Goal: Information Seeking & Learning: Understand process/instructions

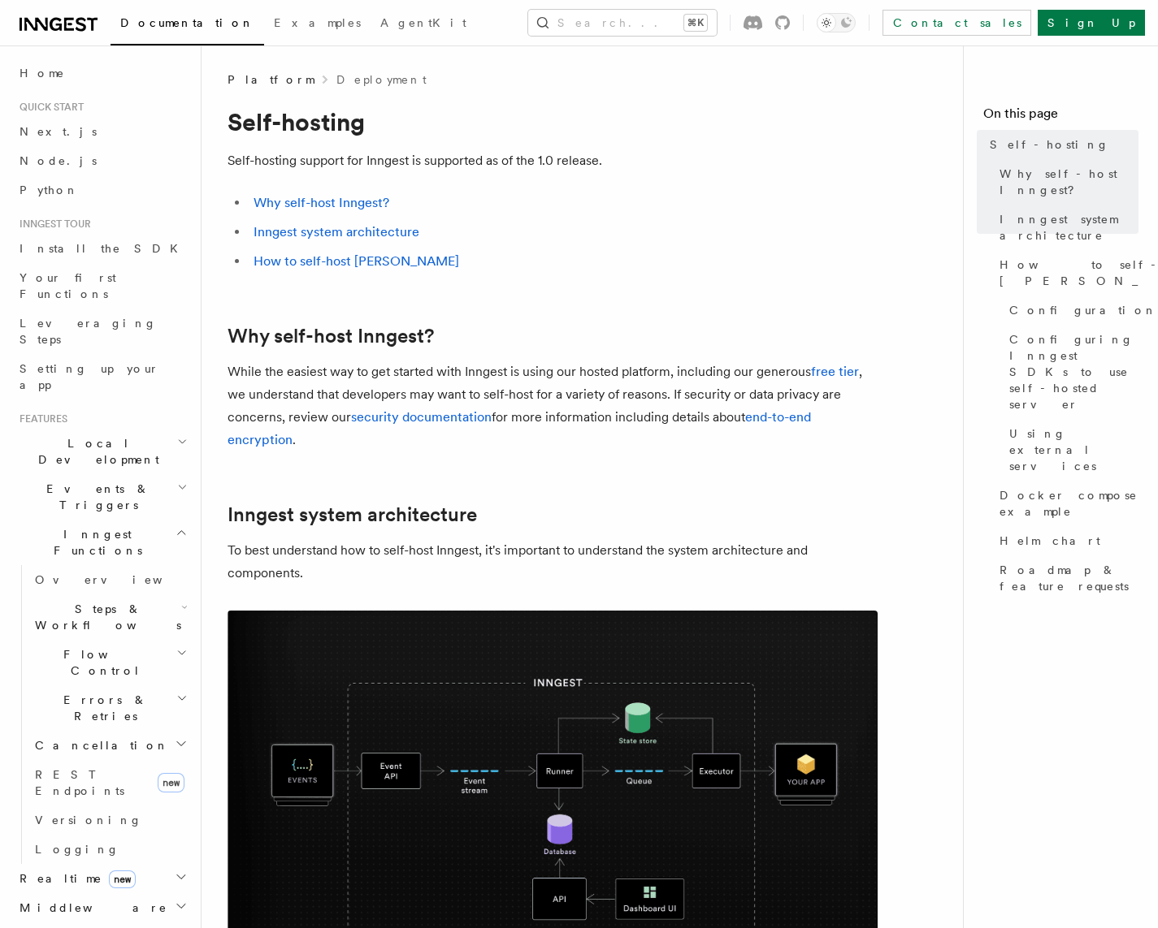
click at [801, 226] on li "Inngest system architecture" at bounding box center [563, 232] width 629 height 23
click at [390, 231] on link "Inngest system architecture" at bounding box center [336, 231] width 166 height 15
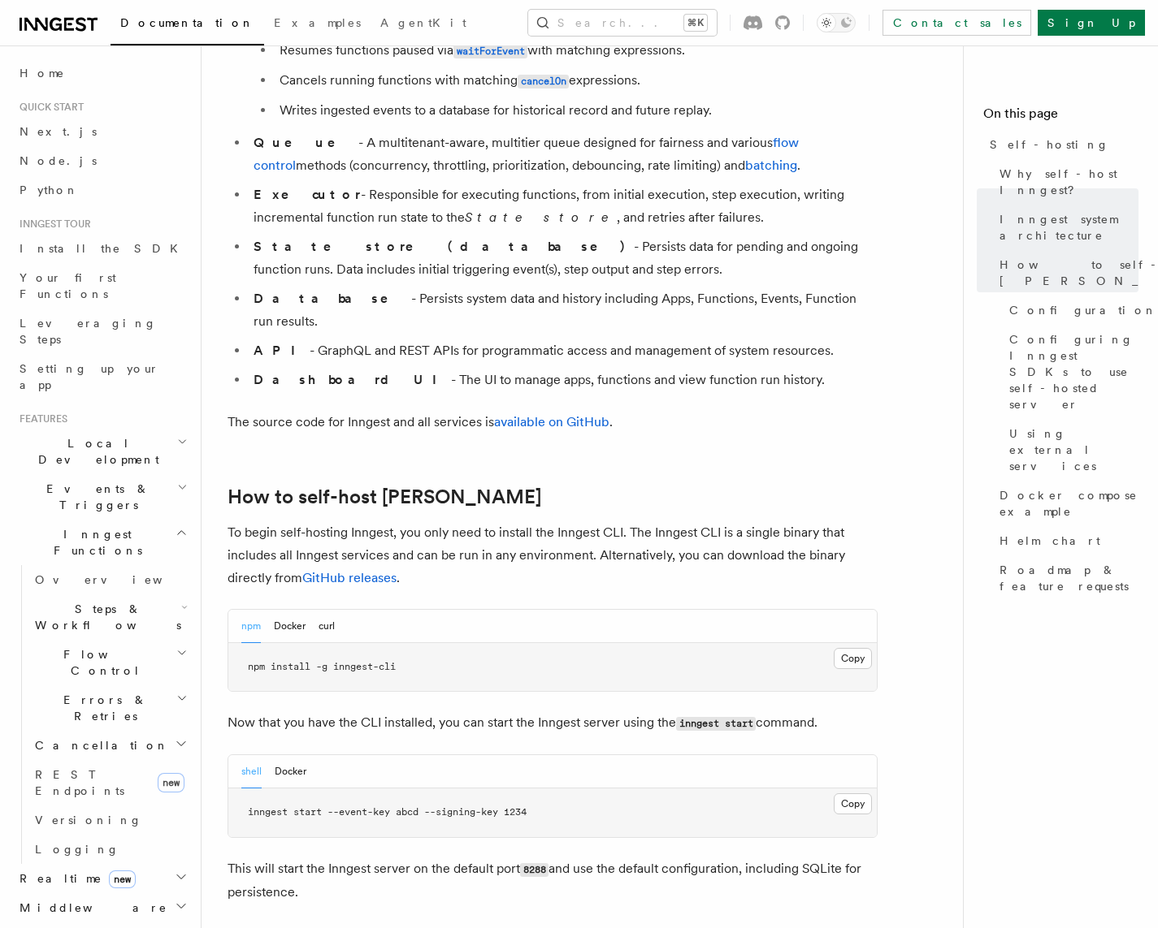
scroll to position [1221, 0]
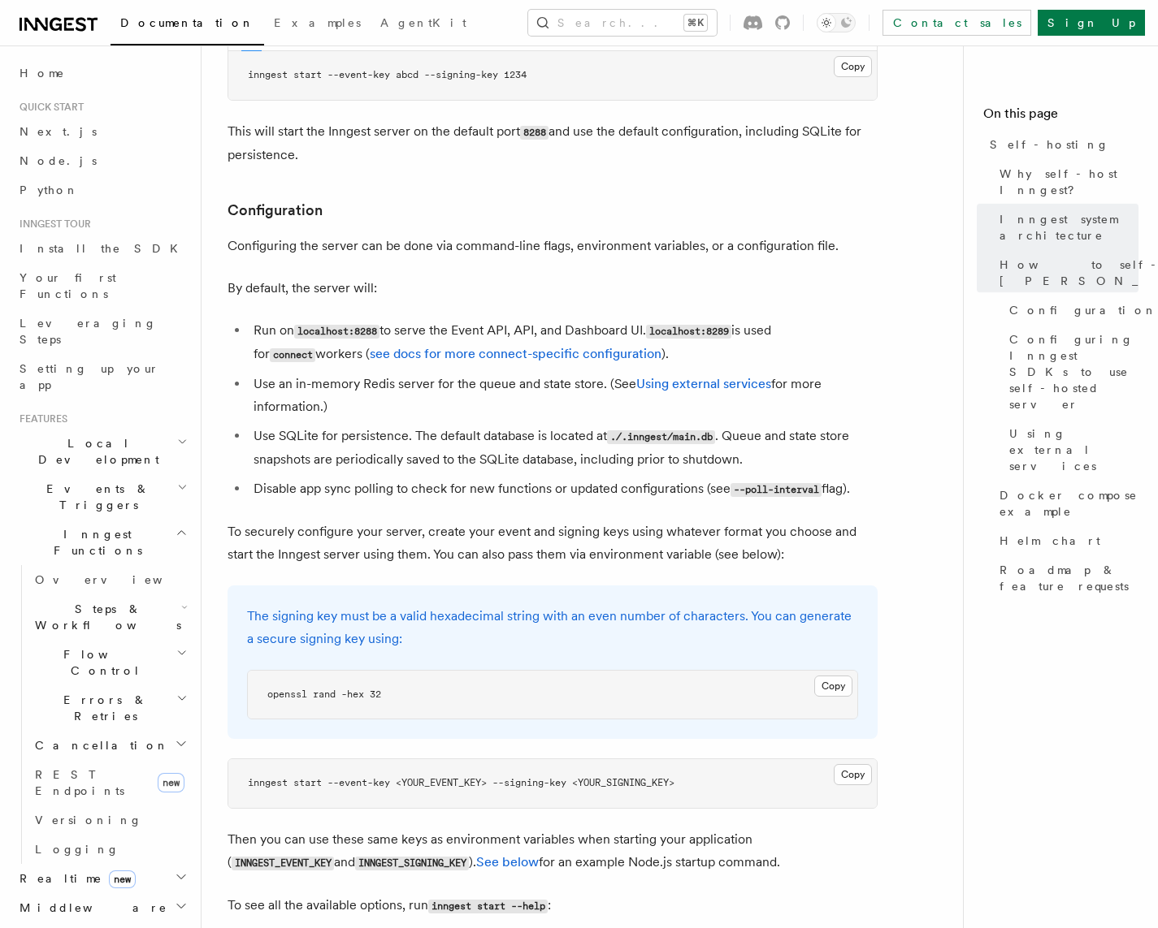
scroll to position [1956, 0]
drag, startPoint x: 617, startPoint y: 543, endPoint x: 599, endPoint y: 494, distance: 51.9
click at [599, 520] on p "To securely configure your server, create your event and signing keys using wha…" at bounding box center [552, 542] width 650 height 45
click at [596, 520] on p "To securely configure your server, create your event and signing keys using wha…" at bounding box center [552, 542] width 650 height 45
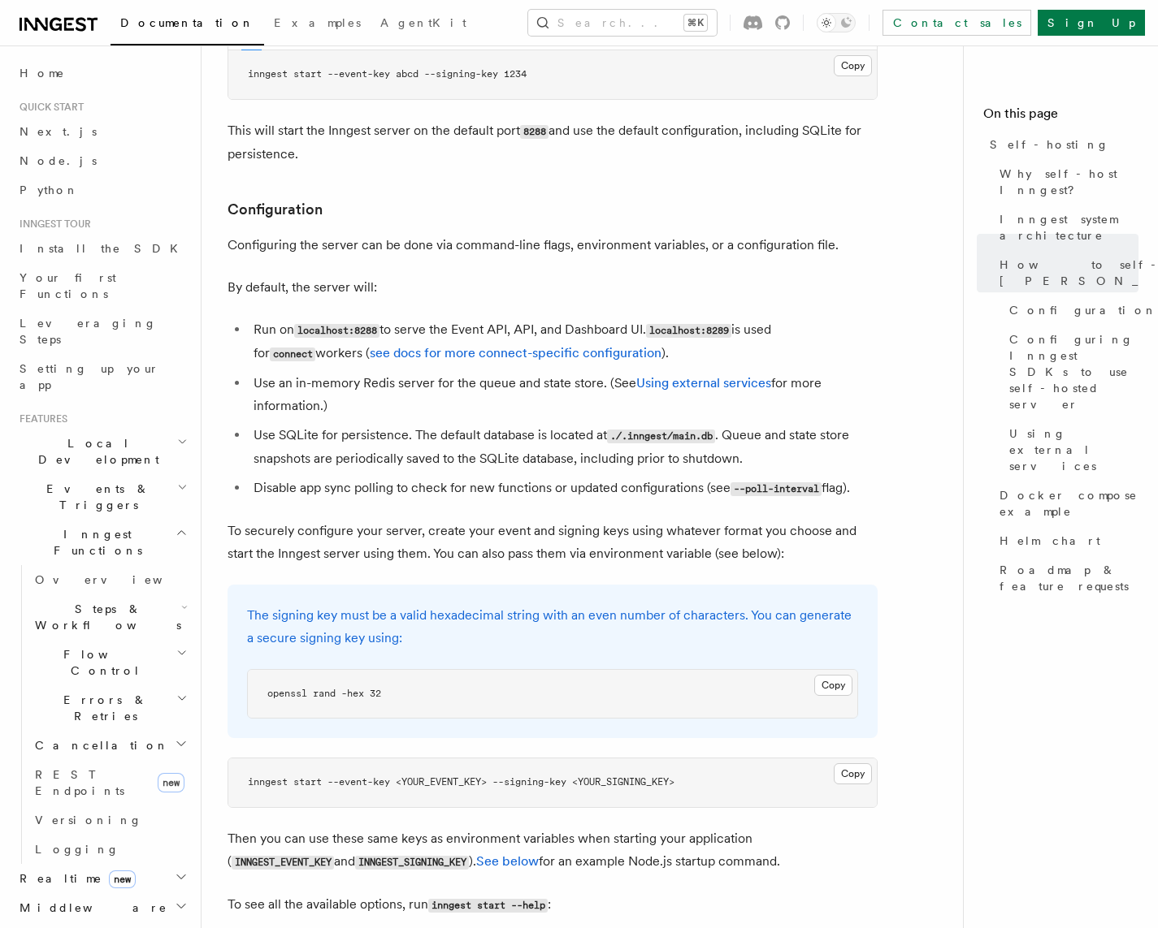
click at [578, 604] on p "The signing key must be a valid hexadecimal string with an even number of chara…" at bounding box center [552, 626] width 611 height 45
drag, startPoint x: 578, startPoint y: 599, endPoint x: 548, endPoint y: 588, distance: 31.4
click at [548, 604] on p "The signing key must be a valid hexadecimal string with an even number of chara…" at bounding box center [552, 626] width 611 height 45
click at [481, 604] on p "The signing key must be a valid hexadecimal string with an even number of chara…" at bounding box center [552, 626] width 611 height 45
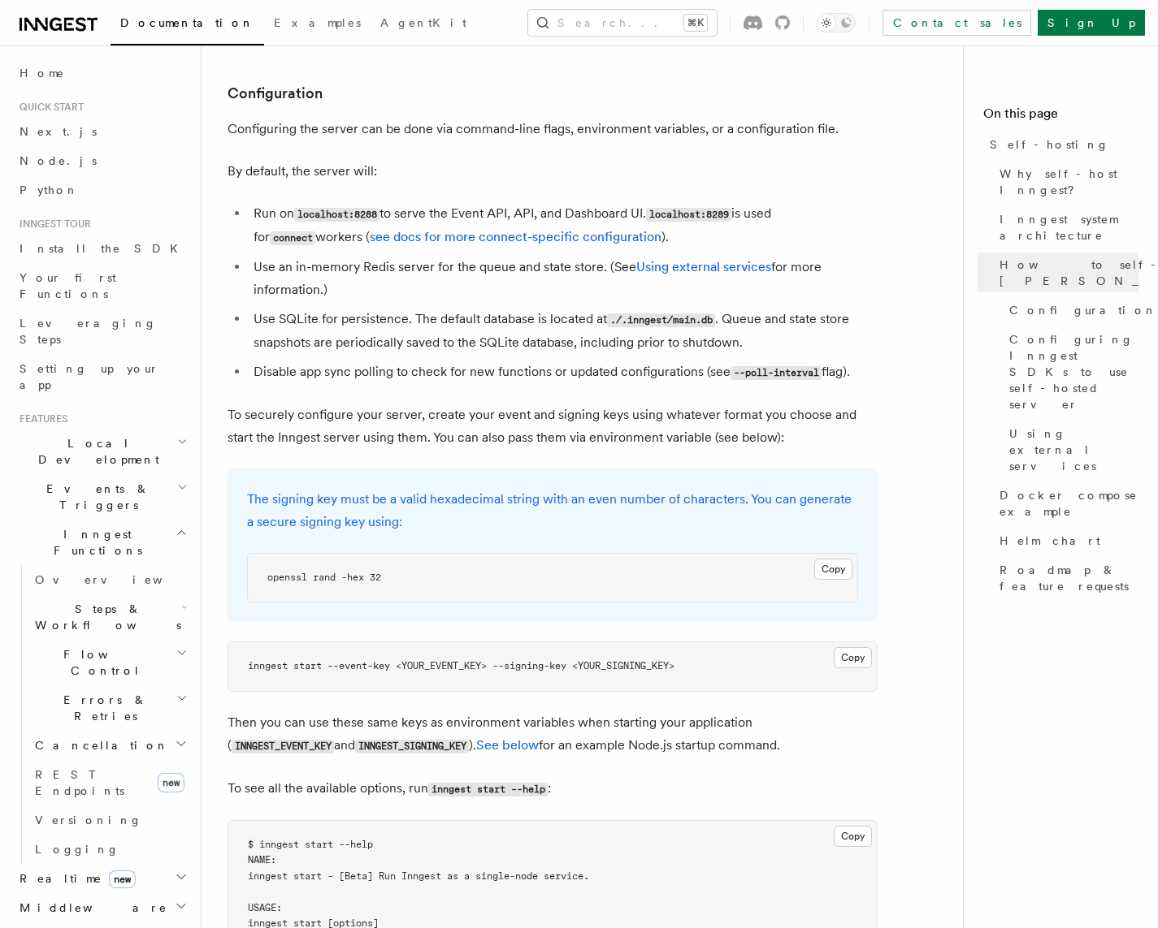
scroll to position [2082, 0]
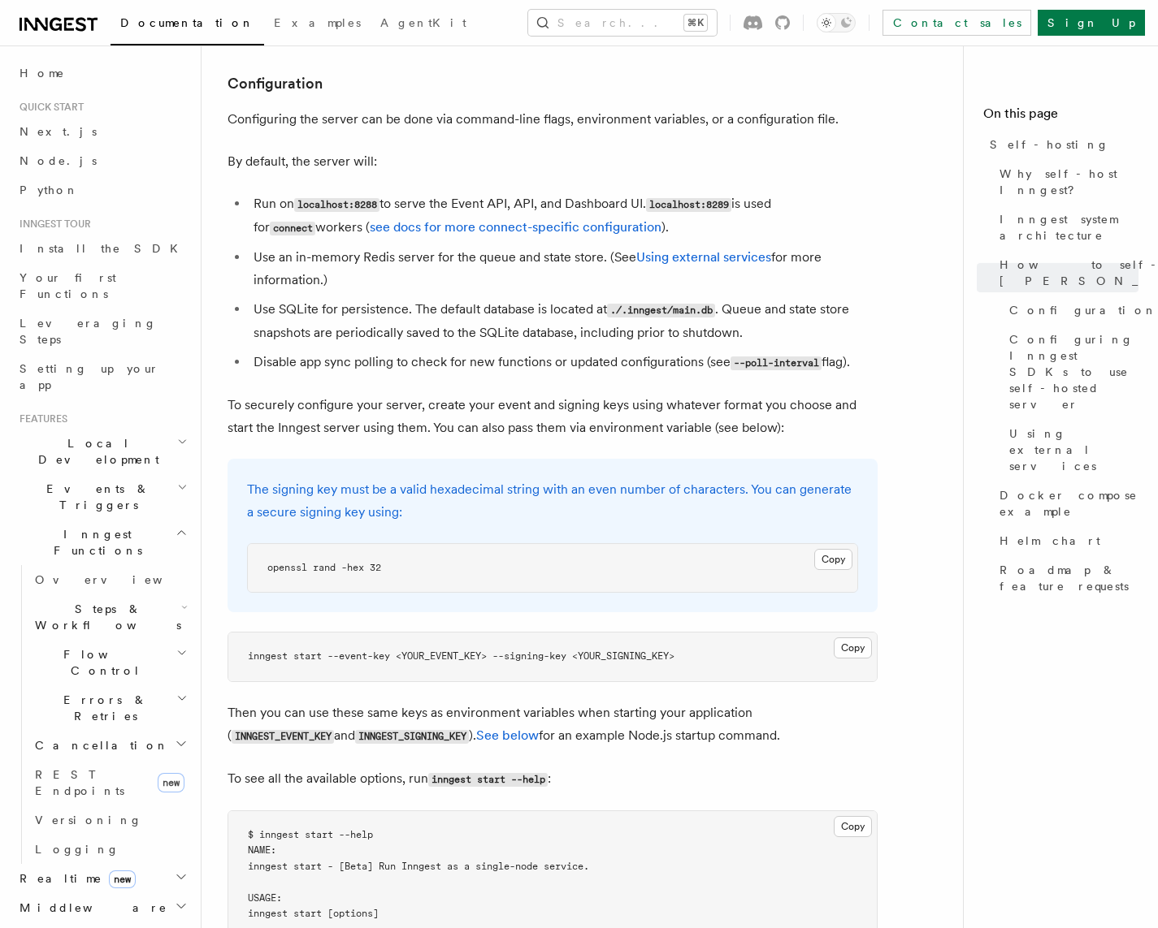
drag, startPoint x: 481, startPoint y: 582, endPoint x: 641, endPoint y: 540, distance: 165.5
click at [833, 549] on button "Copy Copied" at bounding box center [833, 559] width 38 height 21
click at [996, 615] on nav "On this page Self-hosting Why self-host [PERSON_NAME]? Inngest system architect…" at bounding box center [1060, 486] width 195 height 883
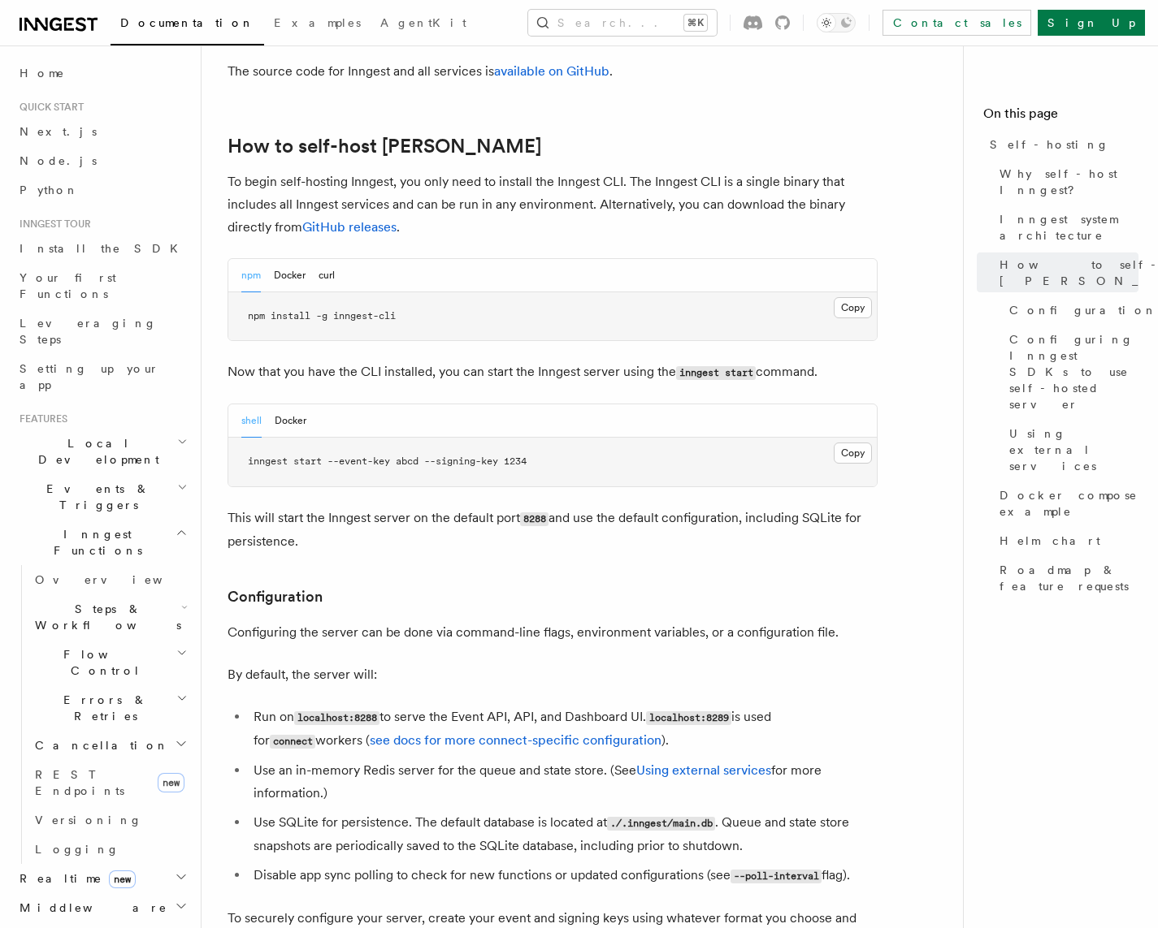
scroll to position [1564, 0]
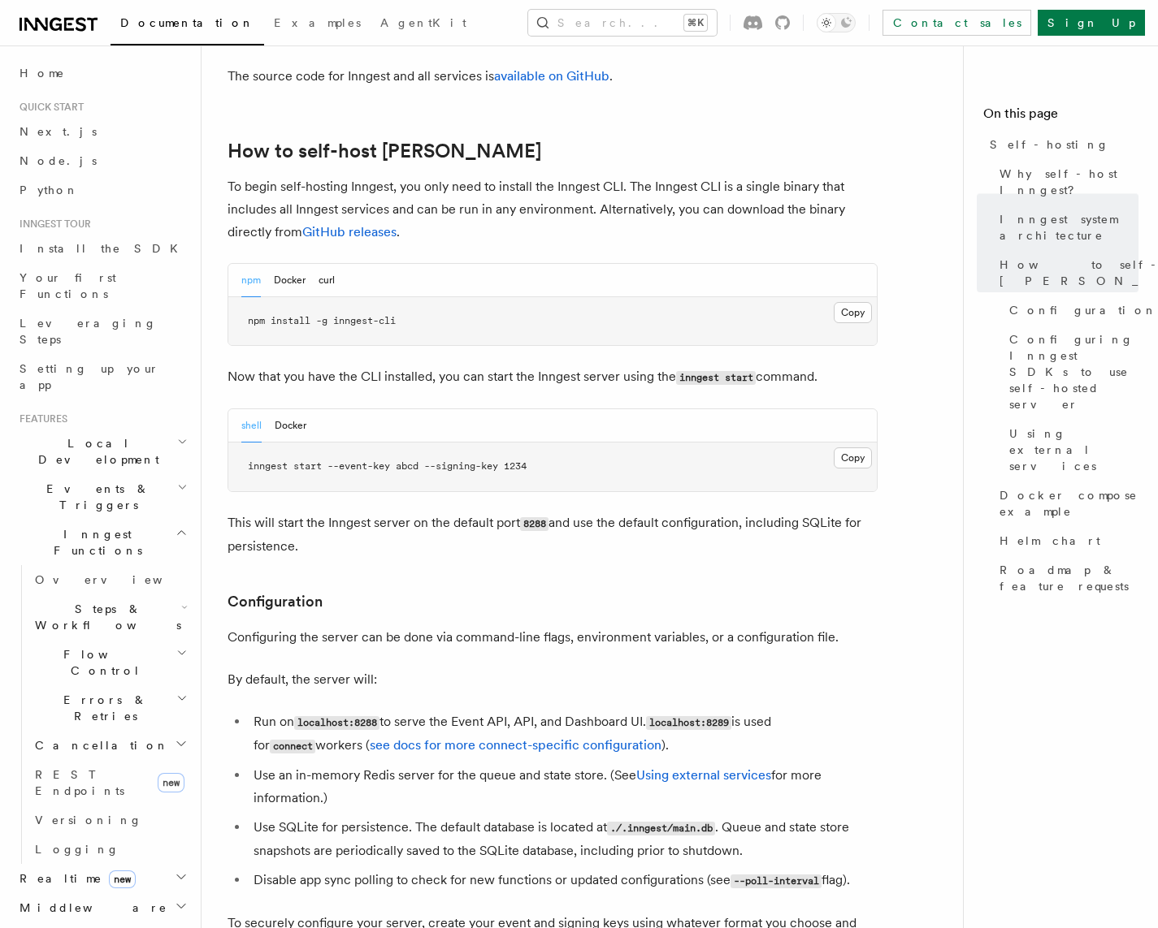
drag, startPoint x: 813, startPoint y: 599, endPoint x: 749, endPoint y: 527, distance: 96.7
click at [813, 626] on p "Configuring the server can be done via command-line flags, environment variable…" at bounding box center [552, 637] width 650 height 23
click at [768, 512] on p "This will start the Inngest server on the default port 8288 and use the default…" at bounding box center [552, 535] width 650 height 46
click at [724, 512] on p "This will start the Inngest server on the default port 8288 and use the default…" at bounding box center [552, 535] width 650 height 46
click at [721, 512] on p "This will start the Inngest server on the default port 8288 and use the default…" at bounding box center [552, 535] width 650 height 46
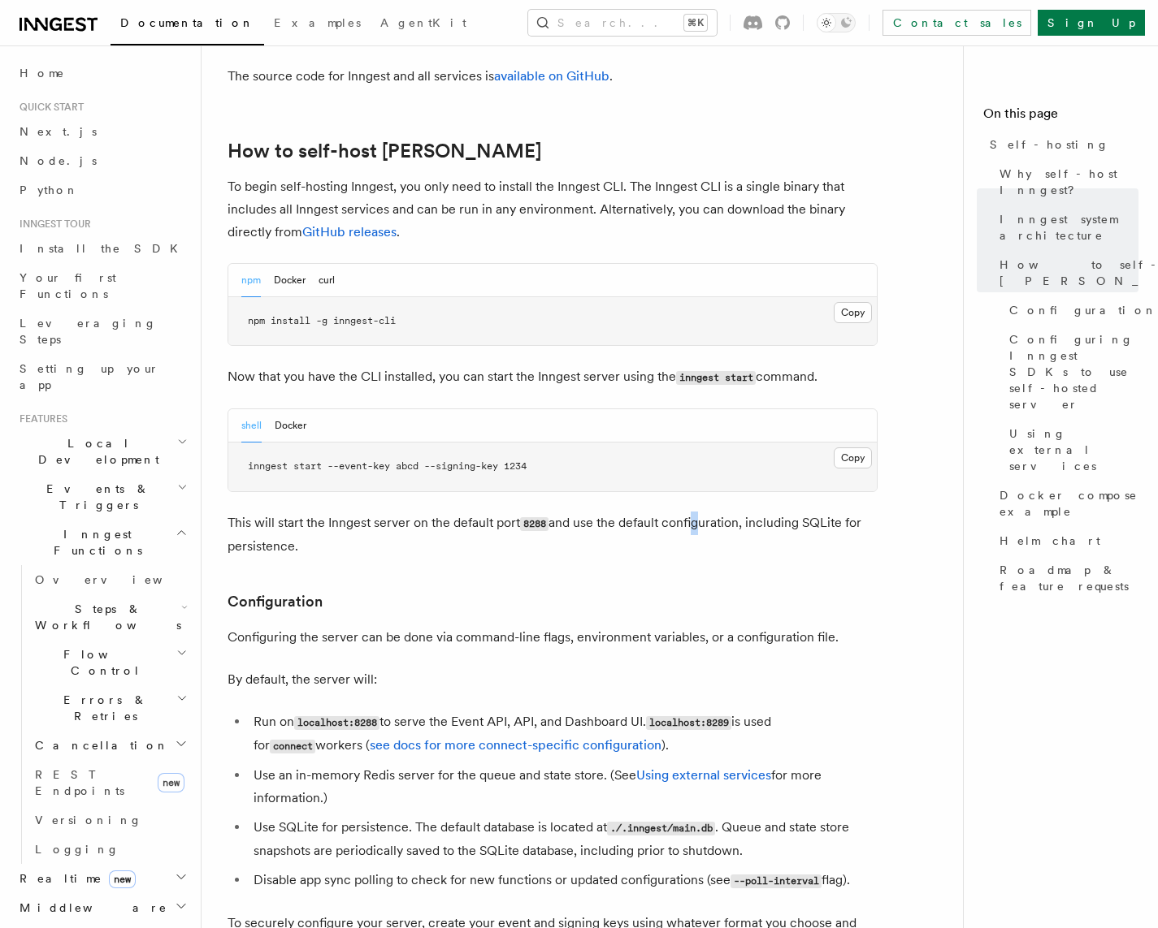
drag, startPoint x: 695, startPoint y: 472, endPoint x: 680, endPoint y: 470, distance: 14.8
click at [690, 512] on p "This will start the Inngest server on the default port 8288 and use the default…" at bounding box center [552, 535] width 650 height 46
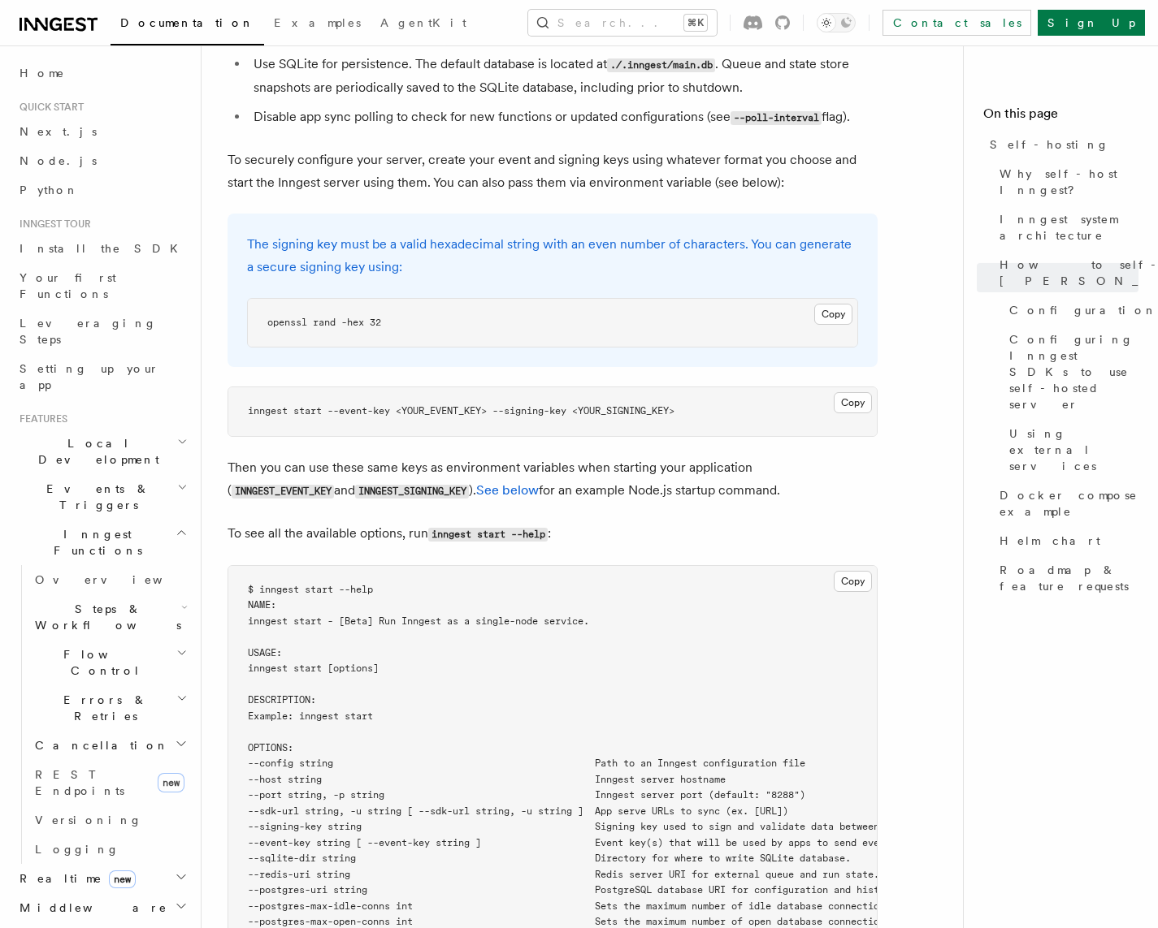
scroll to position [1526, 0]
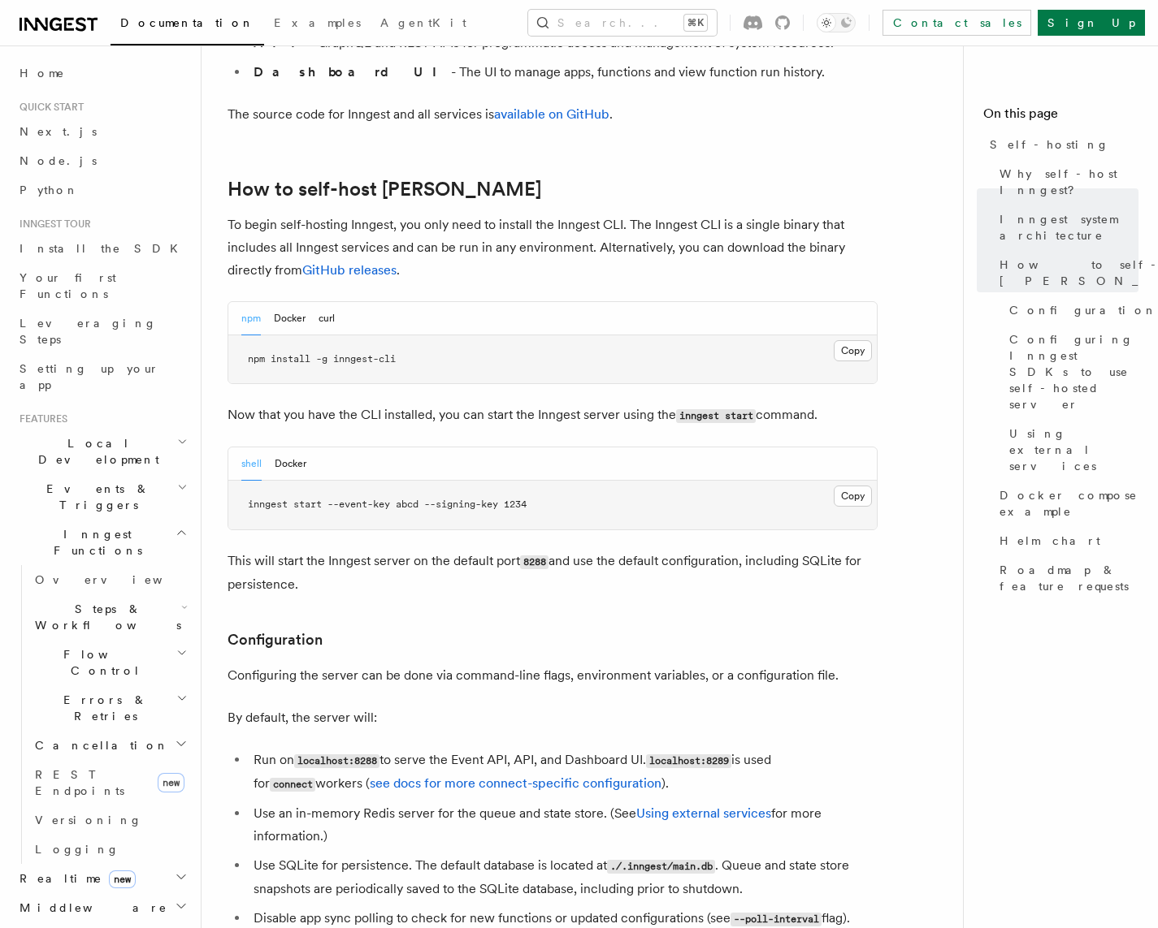
drag, startPoint x: 634, startPoint y: 493, endPoint x: 638, endPoint y: 549, distance: 56.2
click at [638, 550] on p "This will start the Inngest server on the default port 8288 and use the default…" at bounding box center [552, 573] width 650 height 46
click at [606, 214] on p "To begin self-hosting Inngest, you only need to install the Inngest CLI. The In…" at bounding box center [552, 248] width 650 height 68
drag, startPoint x: 604, startPoint y: 213, endPoint x: 586, endPoint y: 205, distance: 18.9
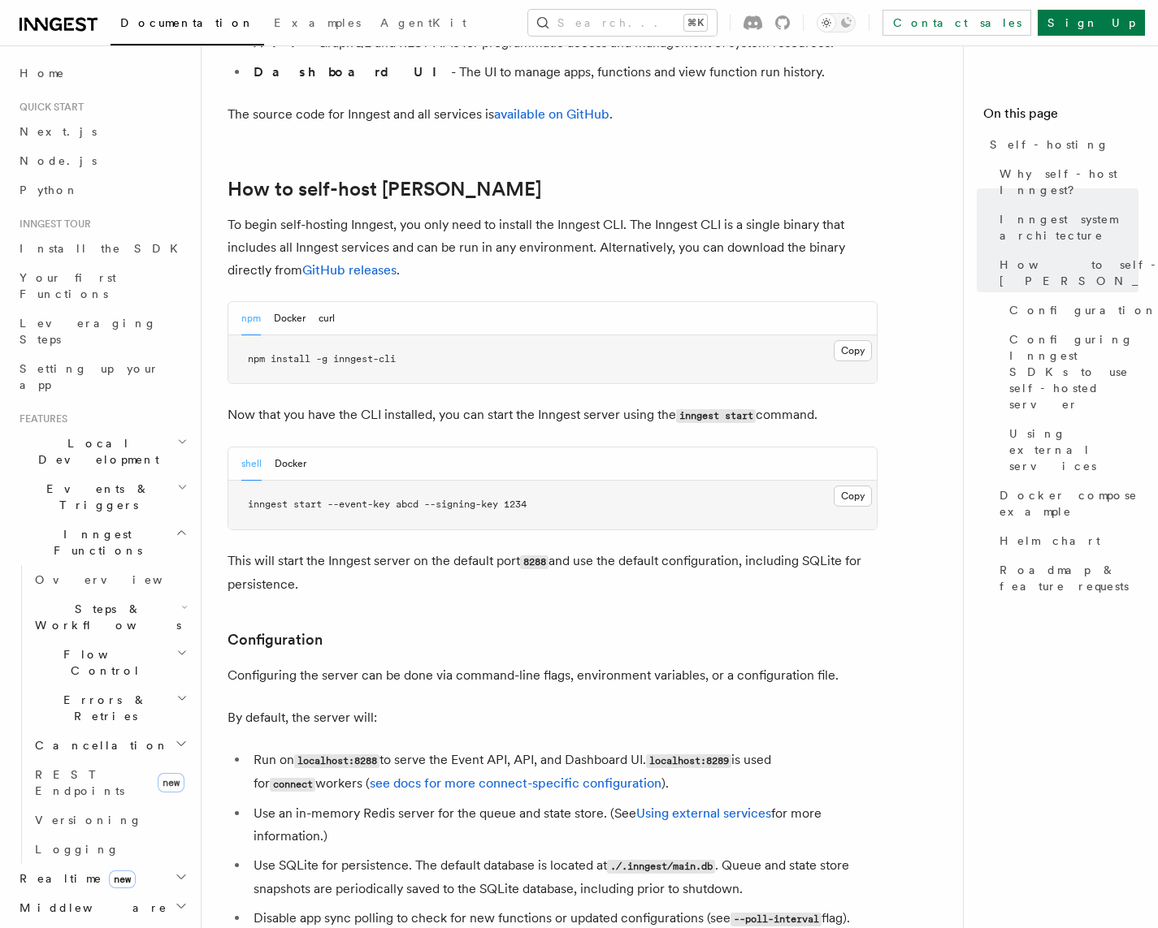
click at [586, 214] on p "To begin self-hosting Inngest, you only need to install the Inngest CLI. The In…" at bounding box center [552, 248] width 650 height 68
click at [675, 214] on p "To begin self-hosting Inngest, you only need to install the Inngest CLI. The In…" at bounding box center [552, 248] width 650 height 68
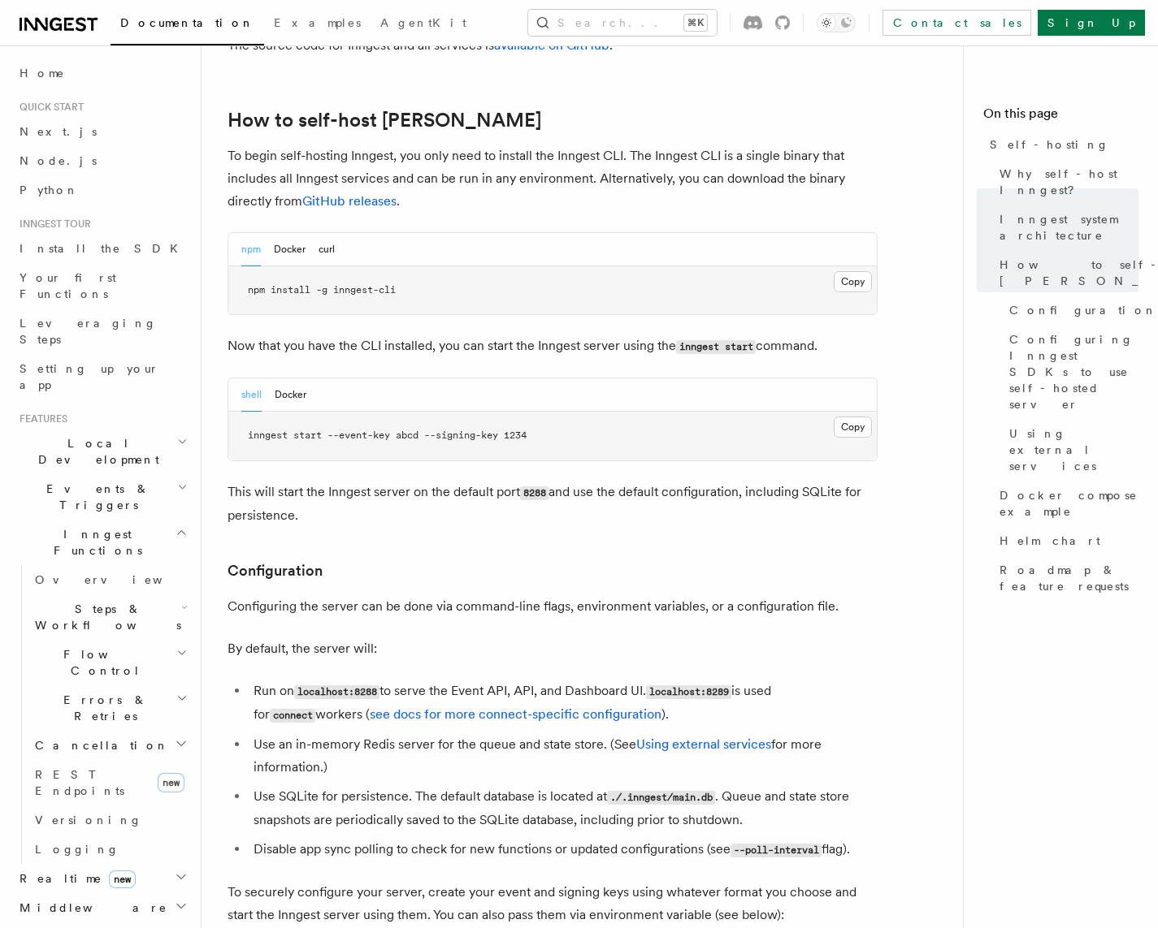
scroll to position [1608, 0]
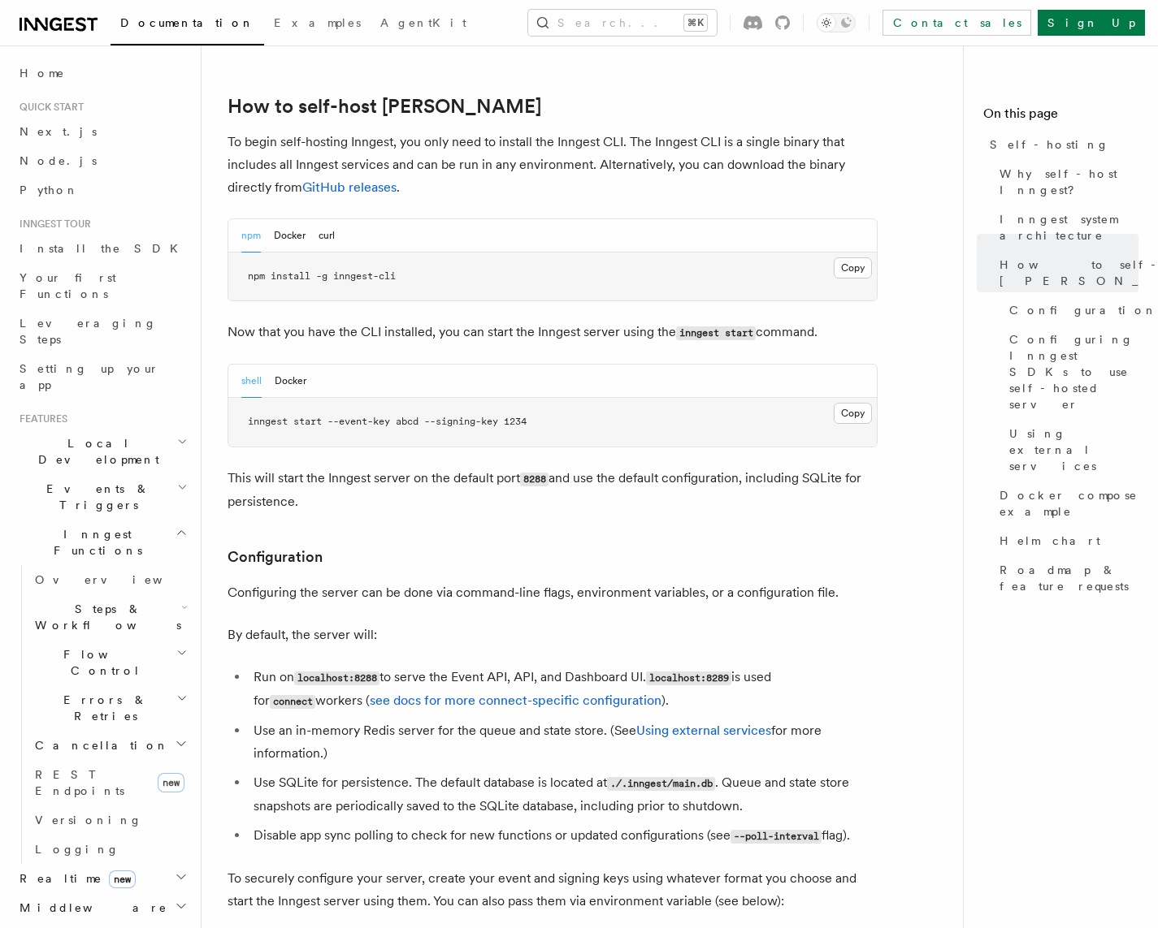
drag, startPoint x: 600, startPoint y: 508, endPoint x: 591, endPoint y: 500, distance: 12.1
click at [600, 546] on h3 "Configuration" at bounding box center [552, 557] width 650 height 23
click at [635, 582] on p "Configuring the server can be done via command-line flags, environment variable…" at bounding box center [552, 593] width 650 height 23
drag, startPoint x: 582, startPoint y: 472, endPoint x: 569, endPoint y: 464, distance: 15.3
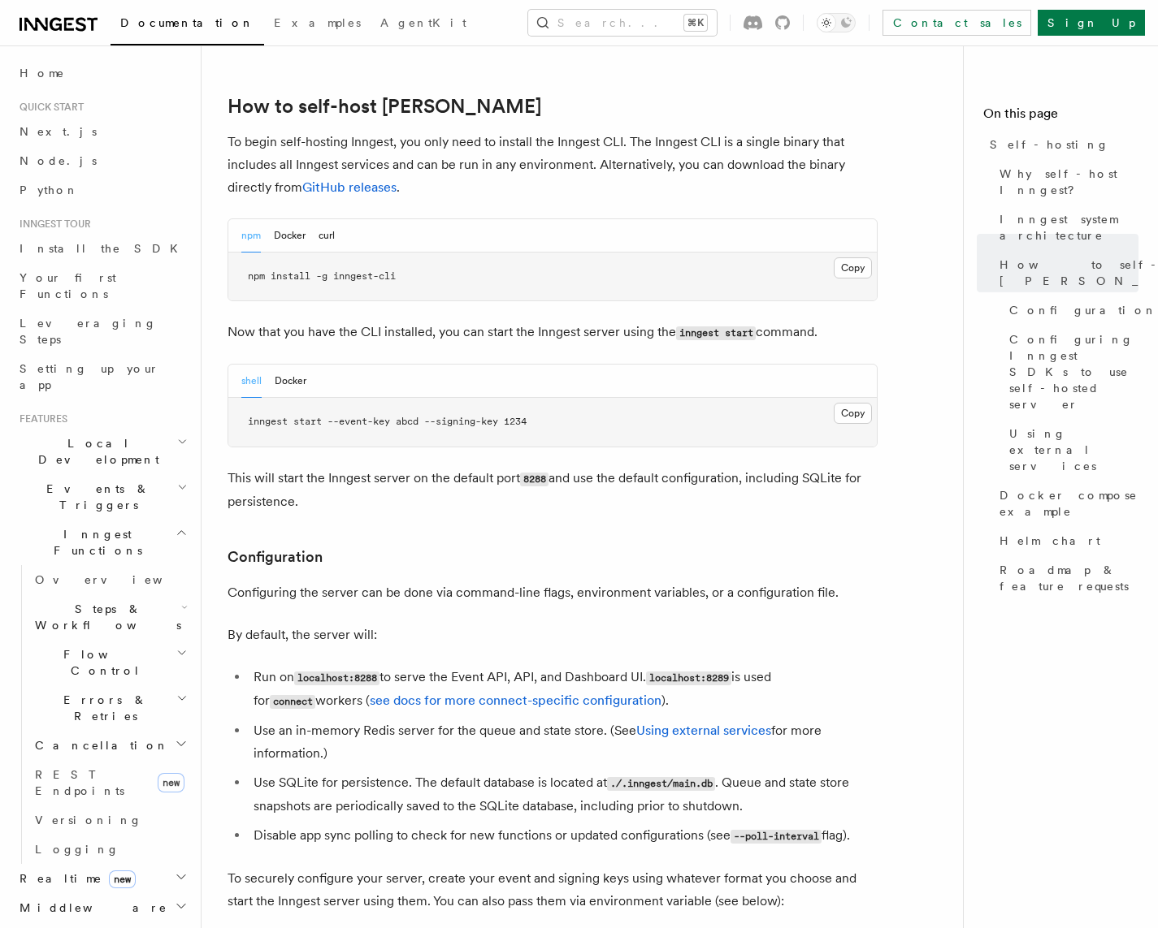
click at [563, 467] on p "This will start the Inngest server on the default port 8288 and use the default…" at bounding box center [552, 490] width 650 height 46
click at [333, 271] on span "npm install -g inngest-cli" at bounding box center [322, 276] width 148 height 11
click at [839, 467] on p "This will start the Inngest server on the default port 8288 and use the default…" at bounding box center [552, 490] width 650 height 46
drag, startPoint x: 850, startPoint y: 458, endPoint x: 811, endPoint y: 444, distance: 42.4
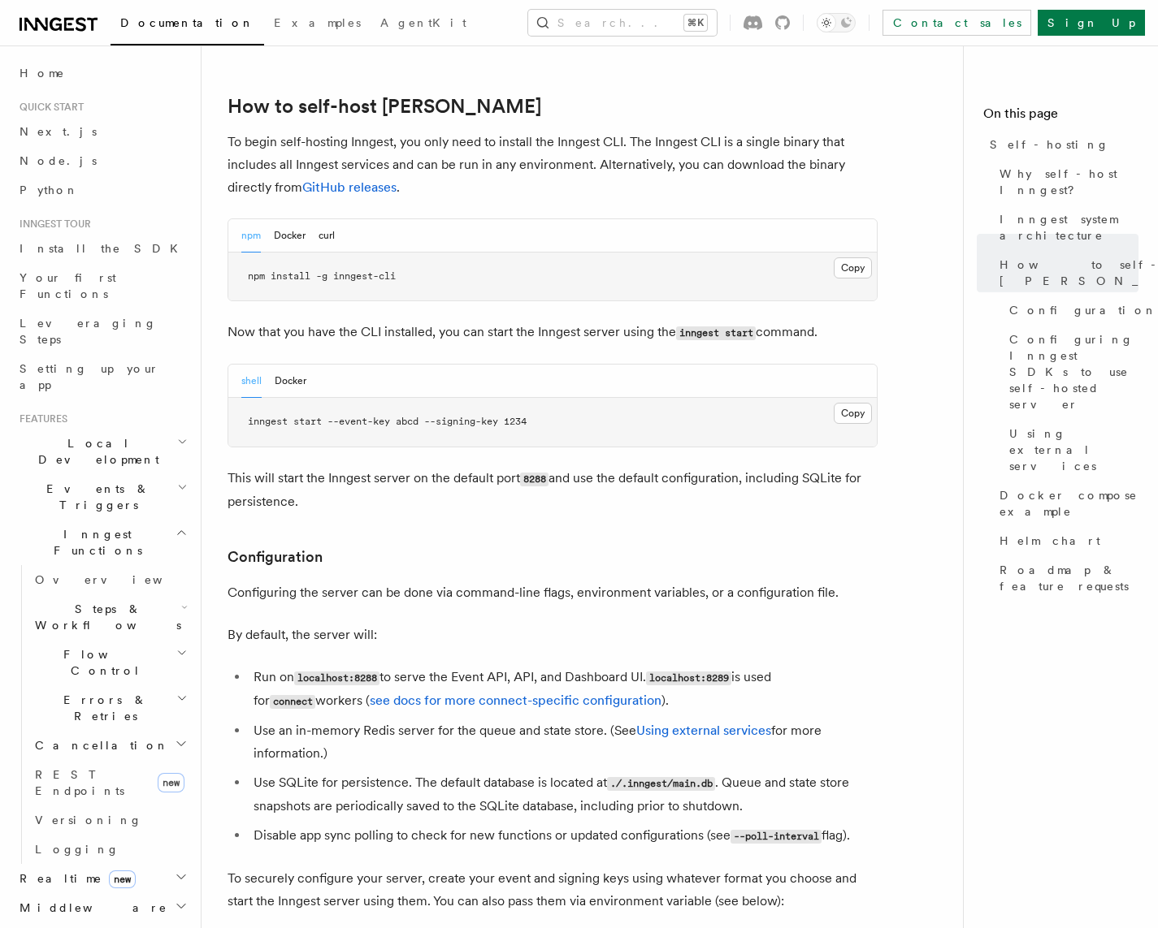
click at [812, 467] on p "This will start the Inngest server on the default port 8288 and use the default…" at bounding box center [552, 490] width 650 height 46
drag, startPoint x: 778, startPoint y: 415, endPoint x: 773, endPoint y: 447, distance: 32.2
click at [771, 467] on p "This will start the Inngest server on the default port 8288 and use the default…" at bounding box center [552, 490] width 650 height 46
drag, startPoint x: 770, startPoint y: 444, endPoint x: 754, endPoint y: 442, distance: 16.4
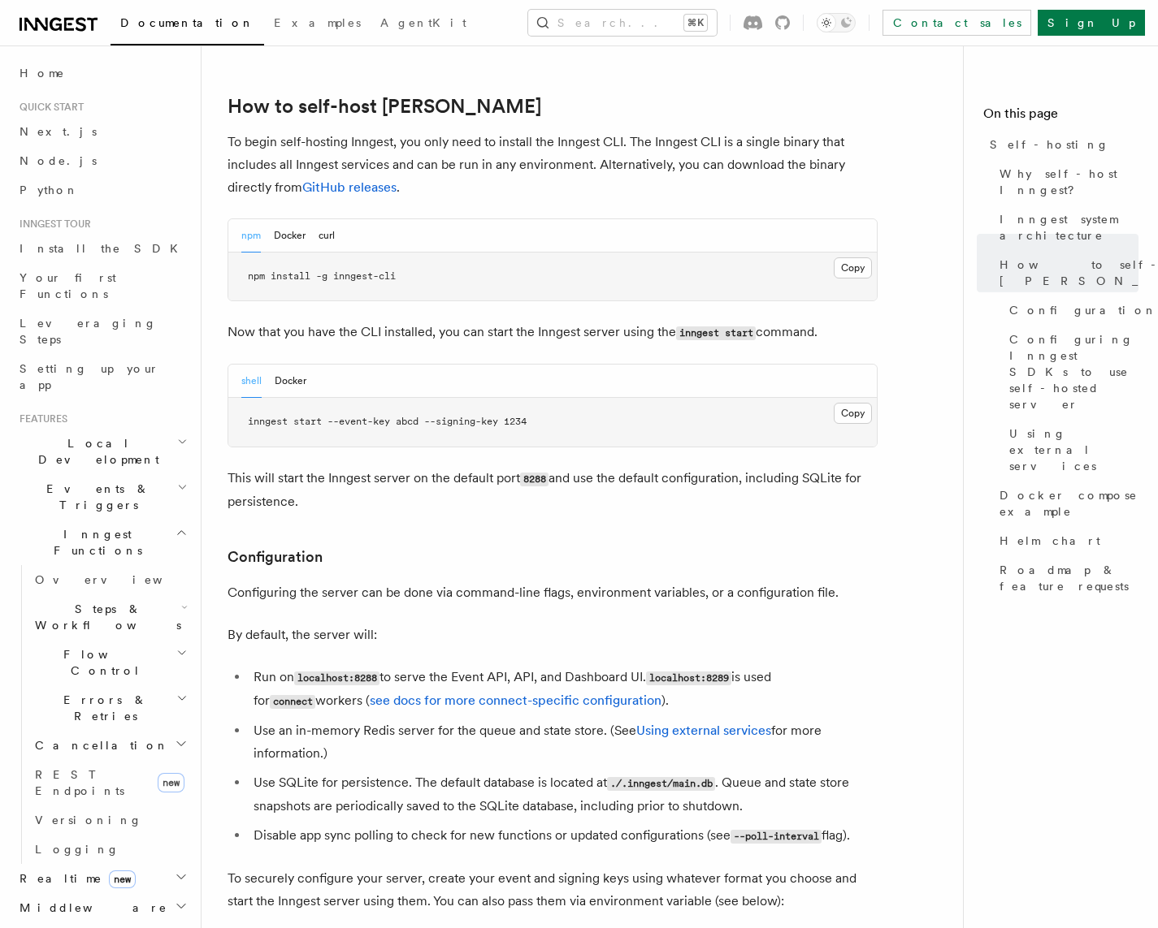
click at [755, 467] on p "This will start the Inngest server on the default port 8288 and use the default…" at bounding box center [552, 490] width 650 height 46
click at [753, 467] on p "This will start the Inngest server on the default port 8288 and use the default…" at bounding box center [552, 490] width 650 height 46
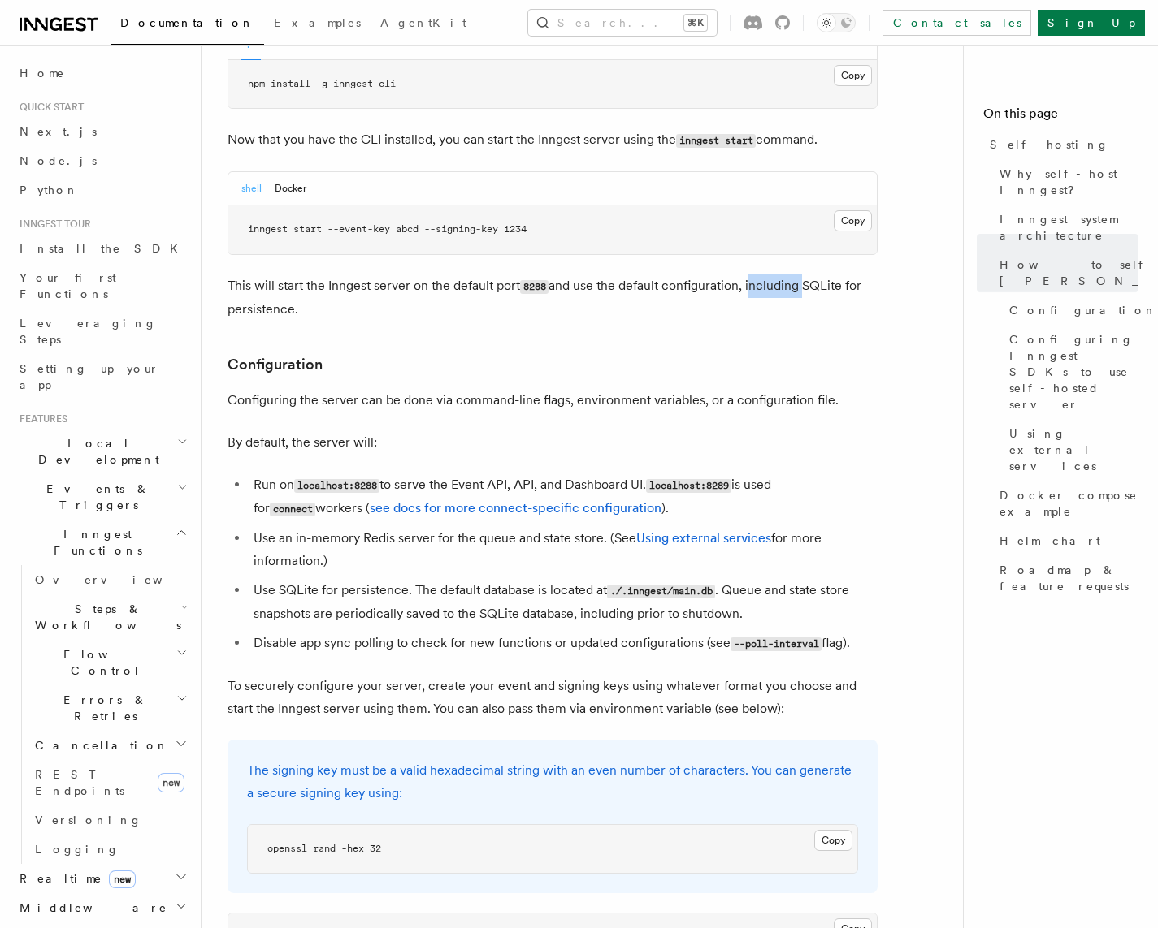
scroll to position [1945, 0]
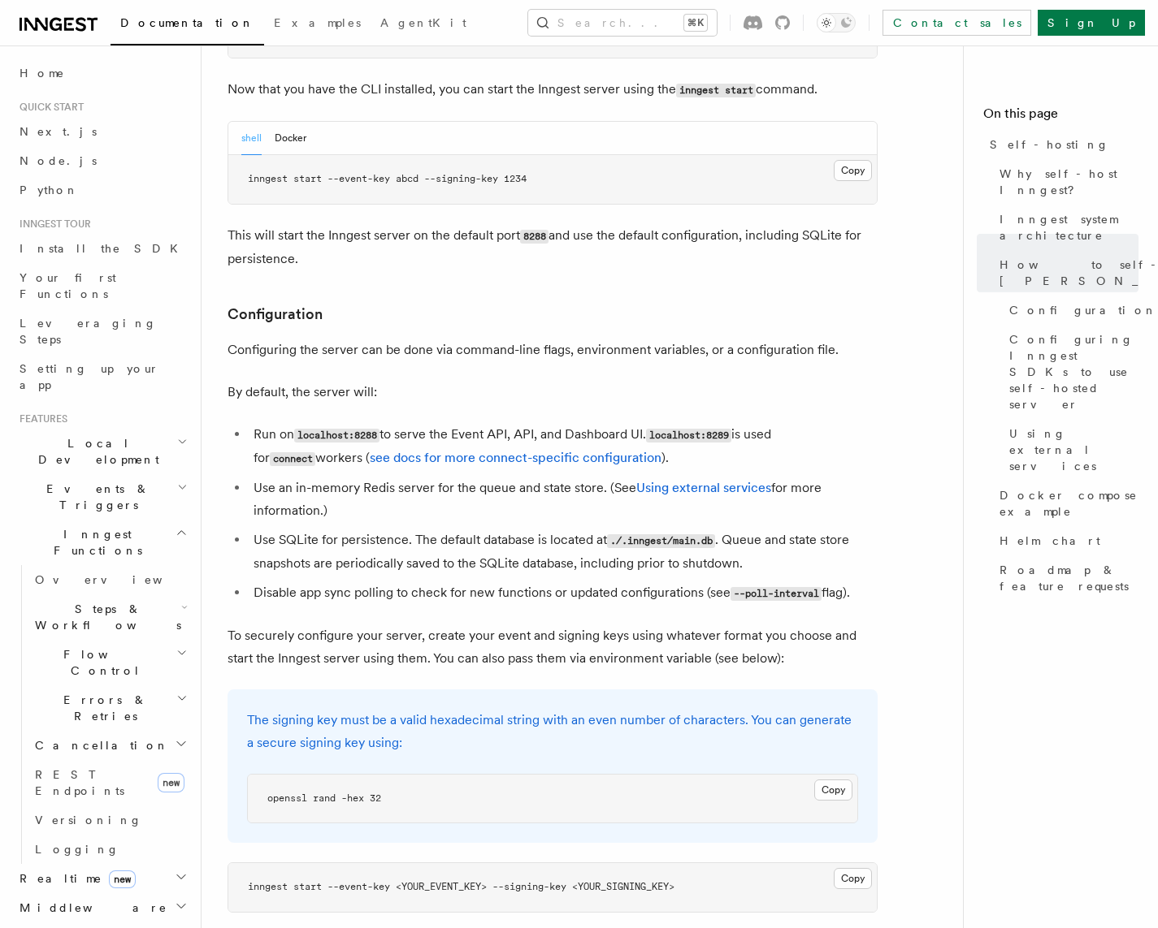
scroll to position [1825, 0]
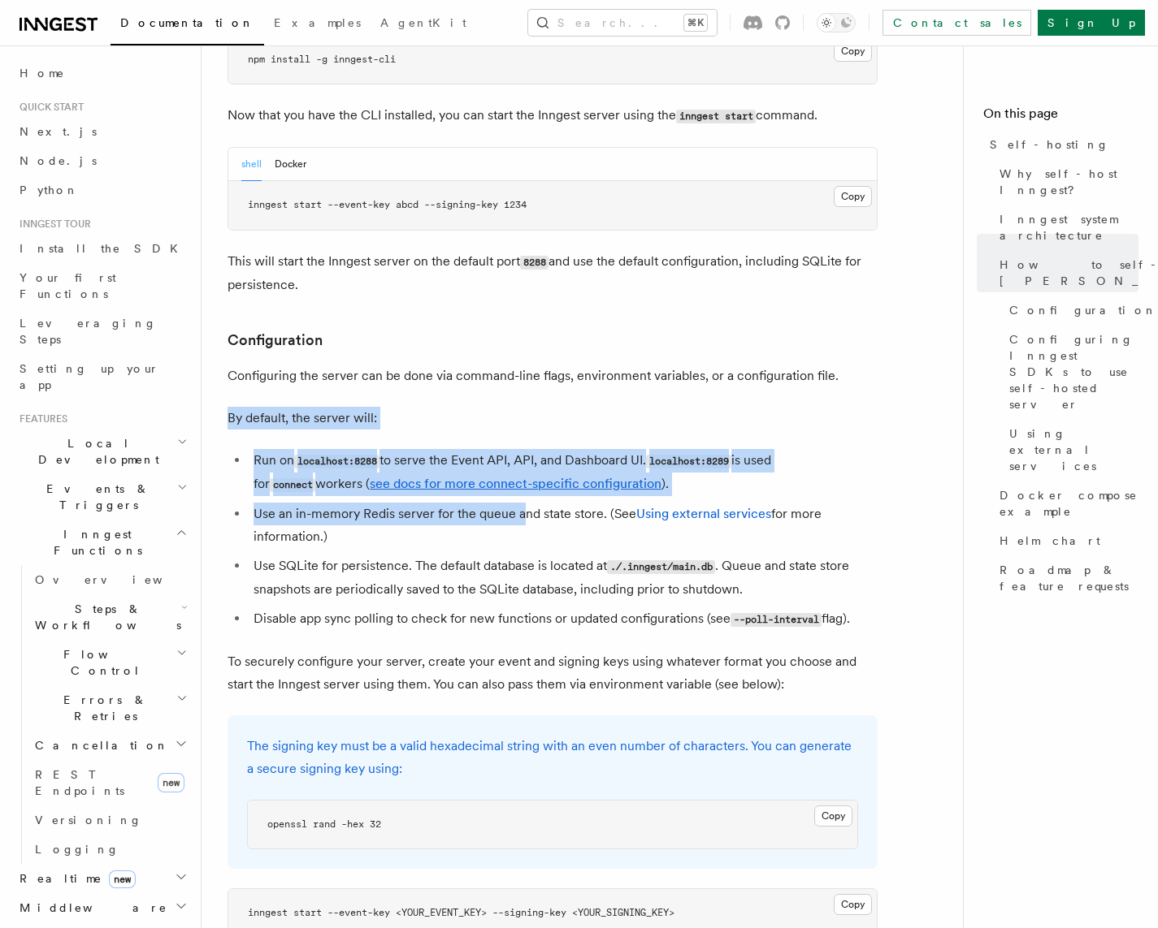
drag, startPoint x: 520, startPoint y: 474, endPoint x: 553, endPoint y: 350, distance: 127.9
drag, startPoint x: 663, startPoint y: 435, endPoint x: 716, endPoint y: 500, distance: 84.9
click at [716, 497] on ul "Run on localhost:8288 to serve the Event API, API, and Dashboard UI. localhost:…" at bounding box center [552, 540] width 650 height 182
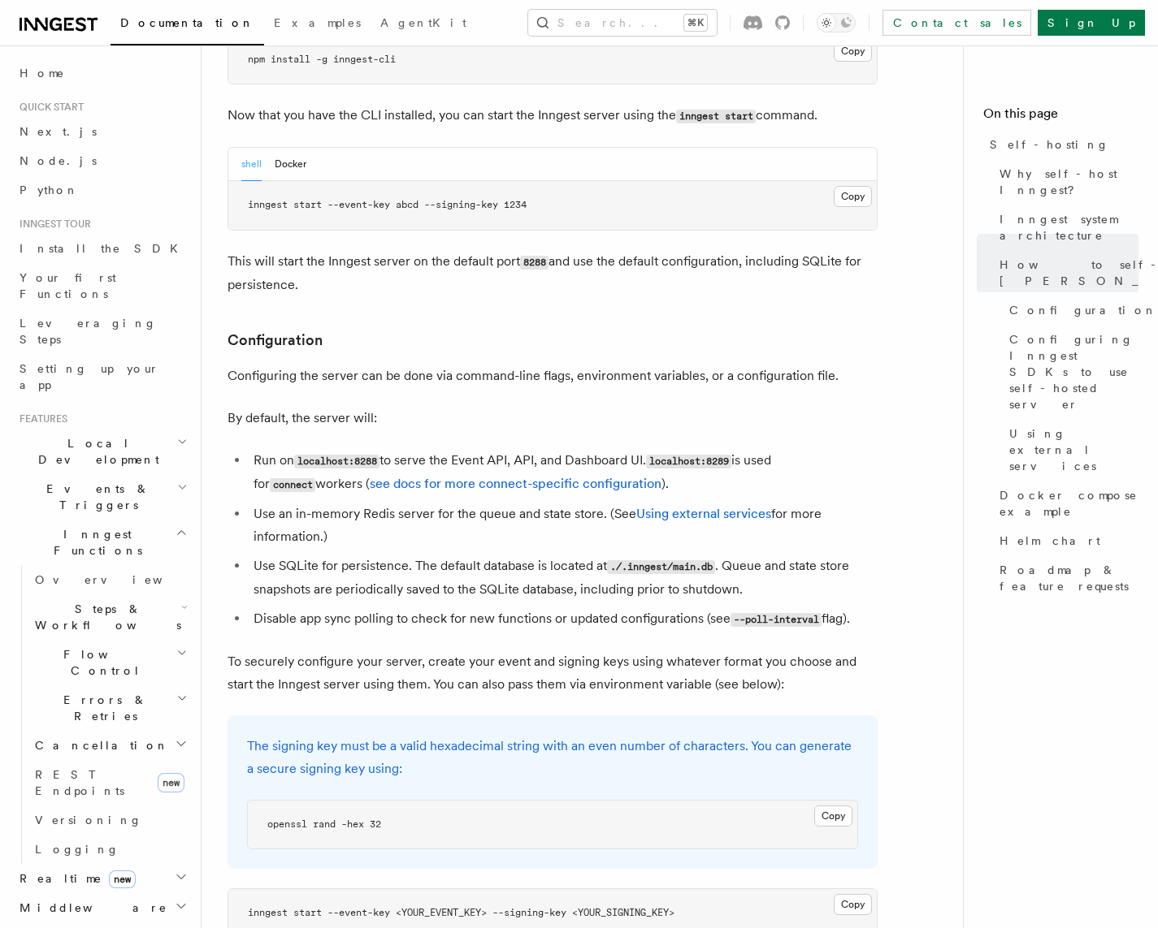
click at [716, 502] on ul "Run on localhost:8288 to serve the Event API, API, and Dashboard UI. localhost:…" at bounding box center [552, 540] width 650 height 182
click at [695, 250] on p "This will start the Inngest server on the default port 8288 and use the default…" at bounding box center [552, 273] width 650 height 46
click at [692, 250] on p "This will start the Inngest server on the default port 8288 and use the default…" at bounding box center [552, 273] width 650 height 46
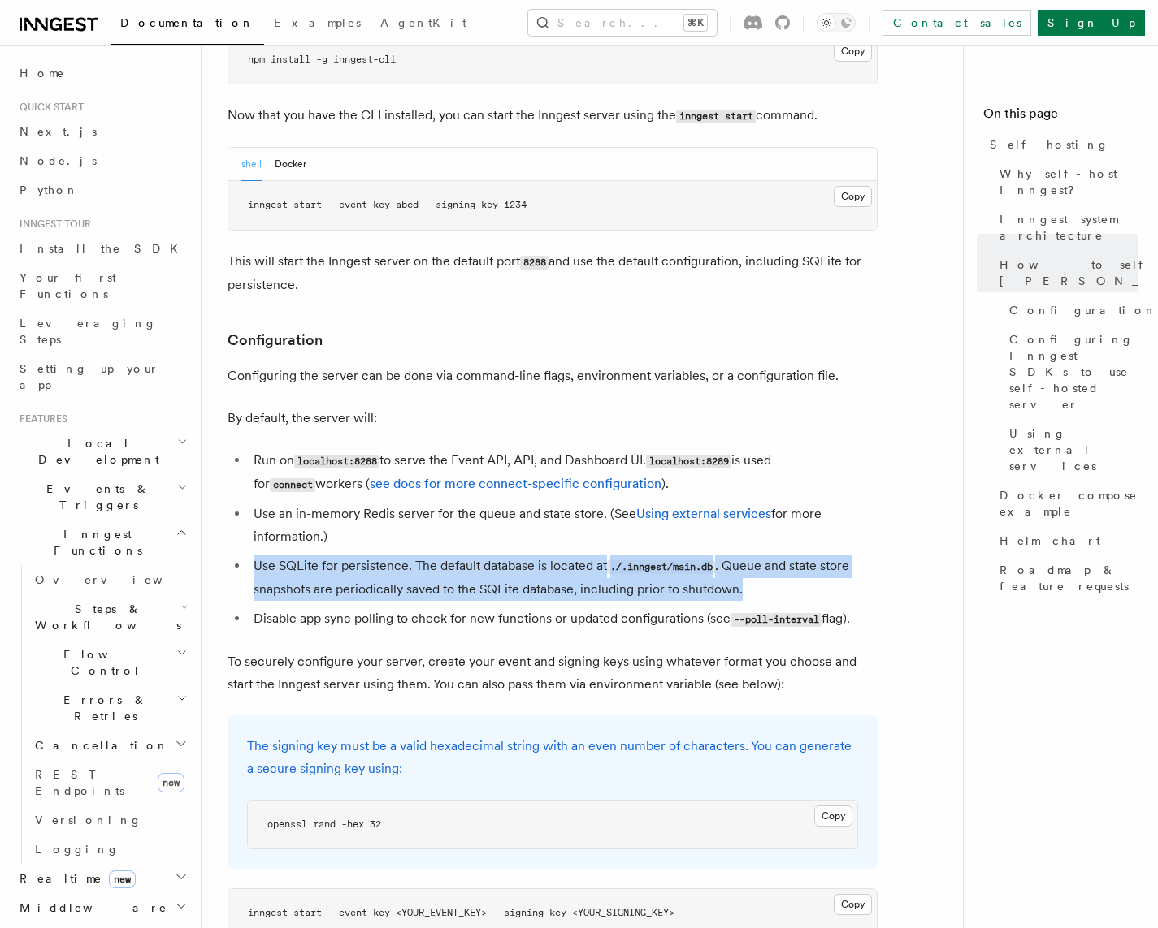
drag, startPoint x: 690, startPoint y: 503, endPoint x: 764, endPoint y: 552, distance: 89.2
click at [764, 552] on ul "Run on localhost:8288 to serve the Event API, API, and Dashboard UI. localhost:…" at bounding box center [552, 540] width 650 height 182
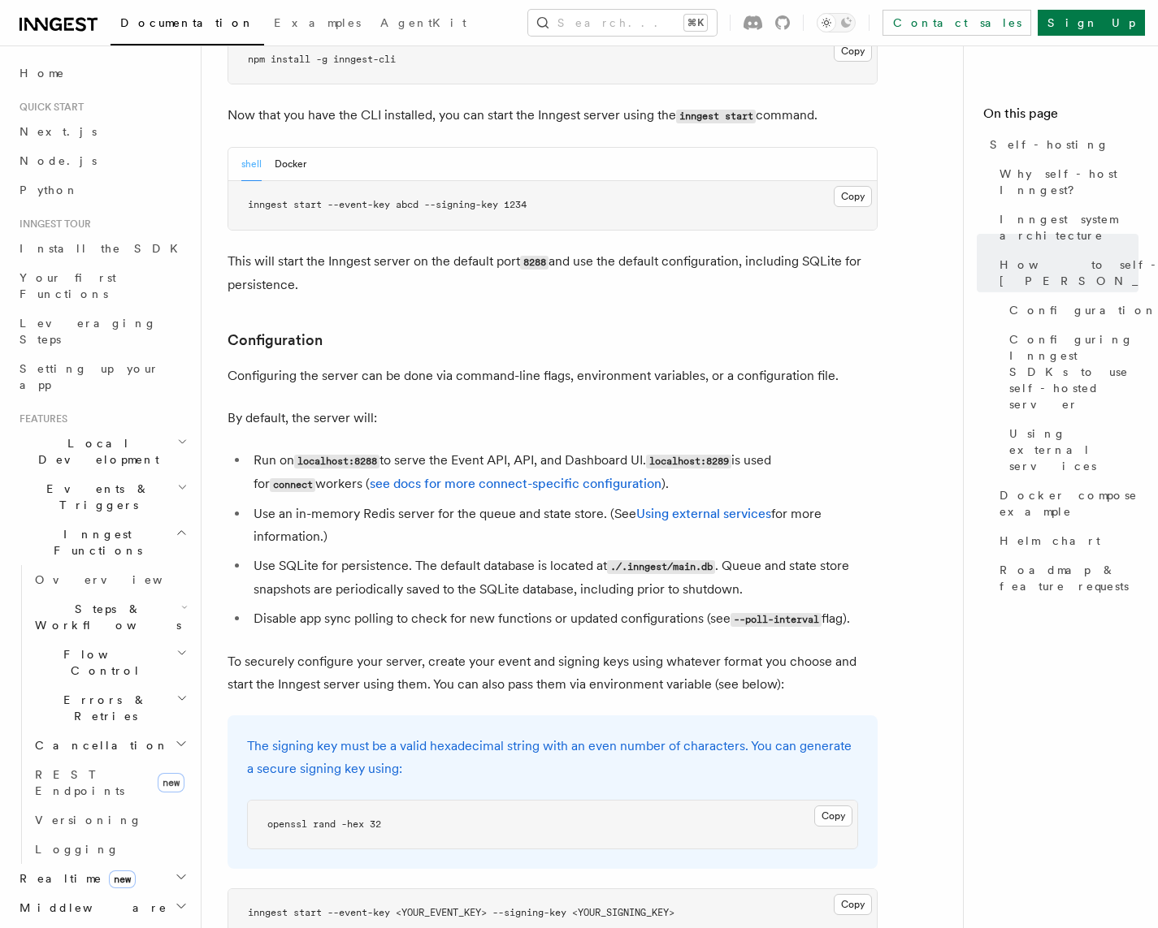
click at [764, 555] on li "Use SQLite for persistence. The default database is located at ./.inngest/main.…" at bounding box center [563, 578] width 629 height 46
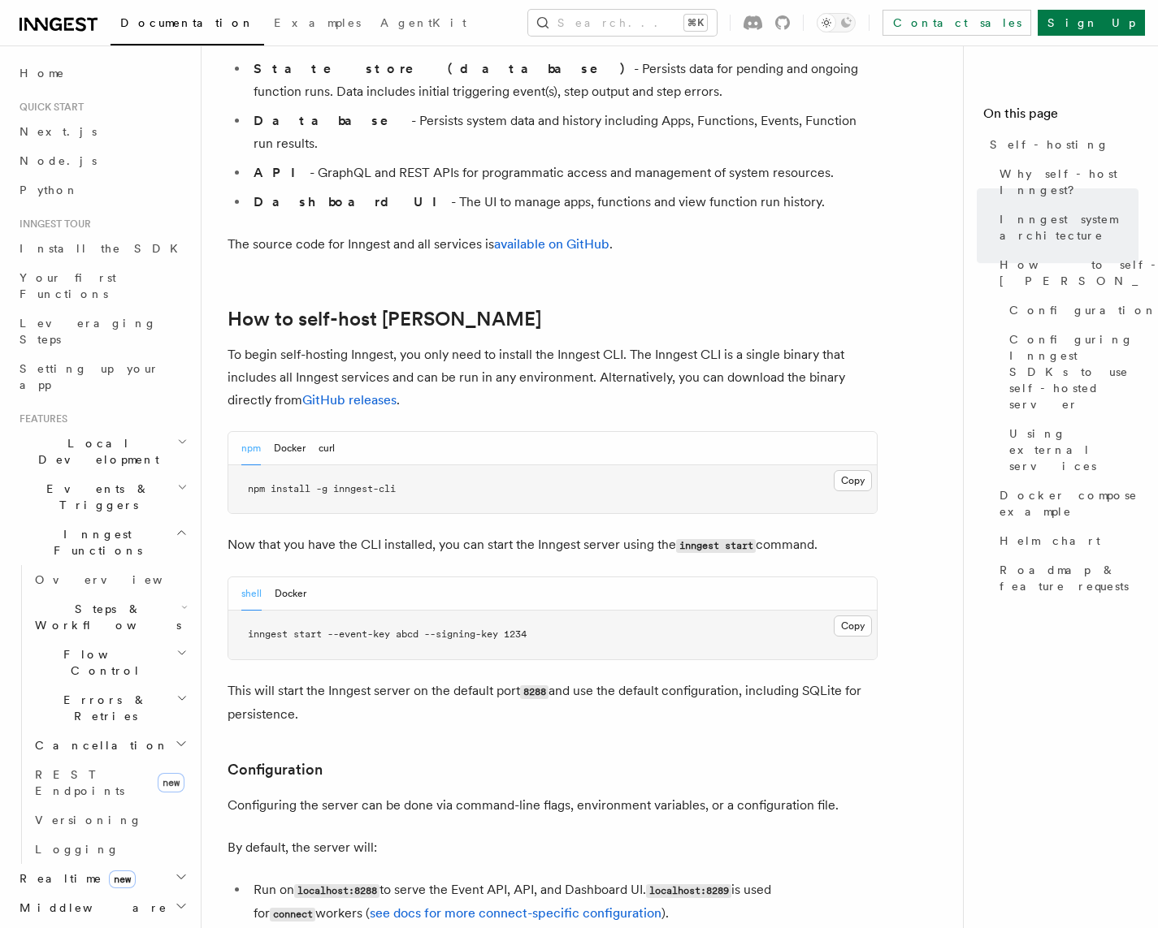
scroll to position [1602, 0]
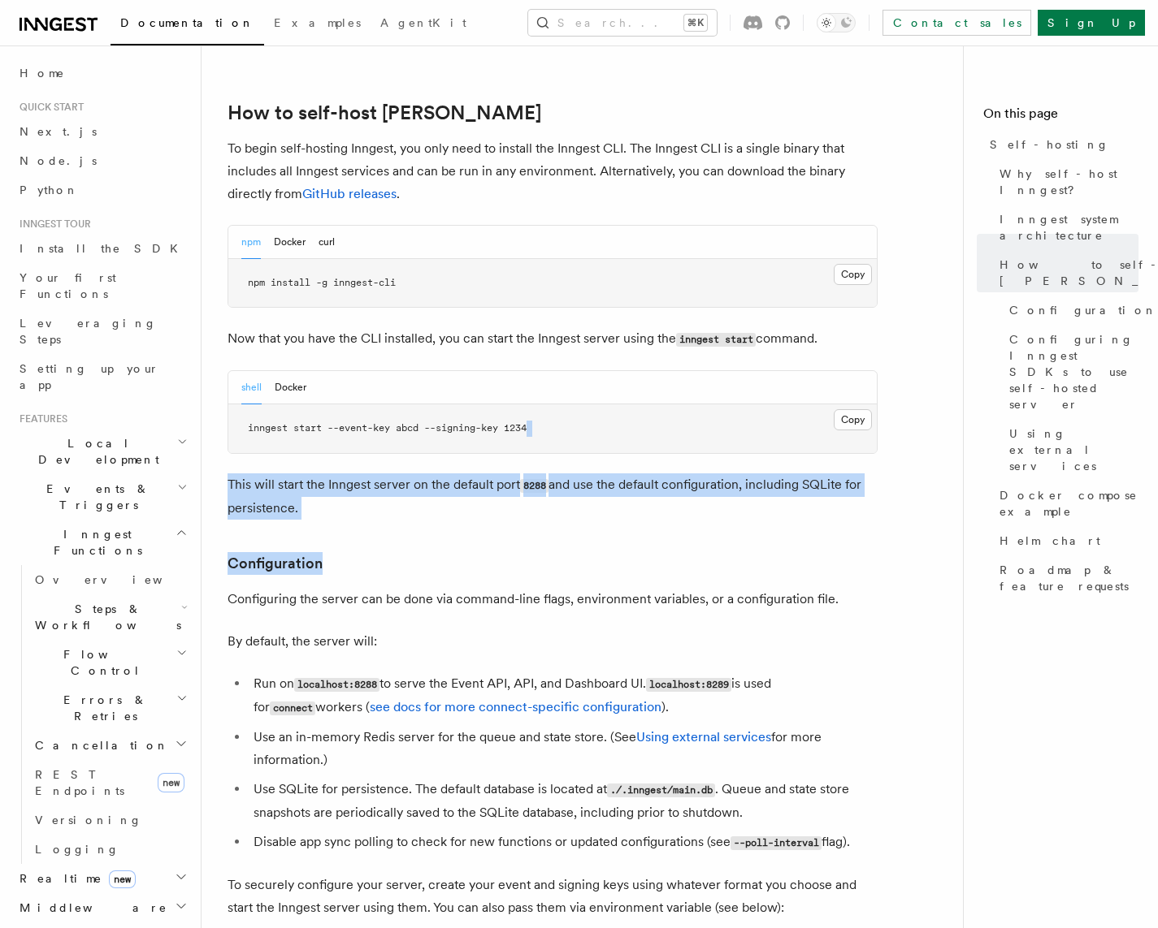
drag, startPoint x: 719, startPoint y: 518, endPoint x: 682, endPoint y: 384, distance: 138.9
click at [668, 474] on p "This will start the Inngest server on the default port 8288 and use the default…" at bounding box center [552, 497] width 650 height 46
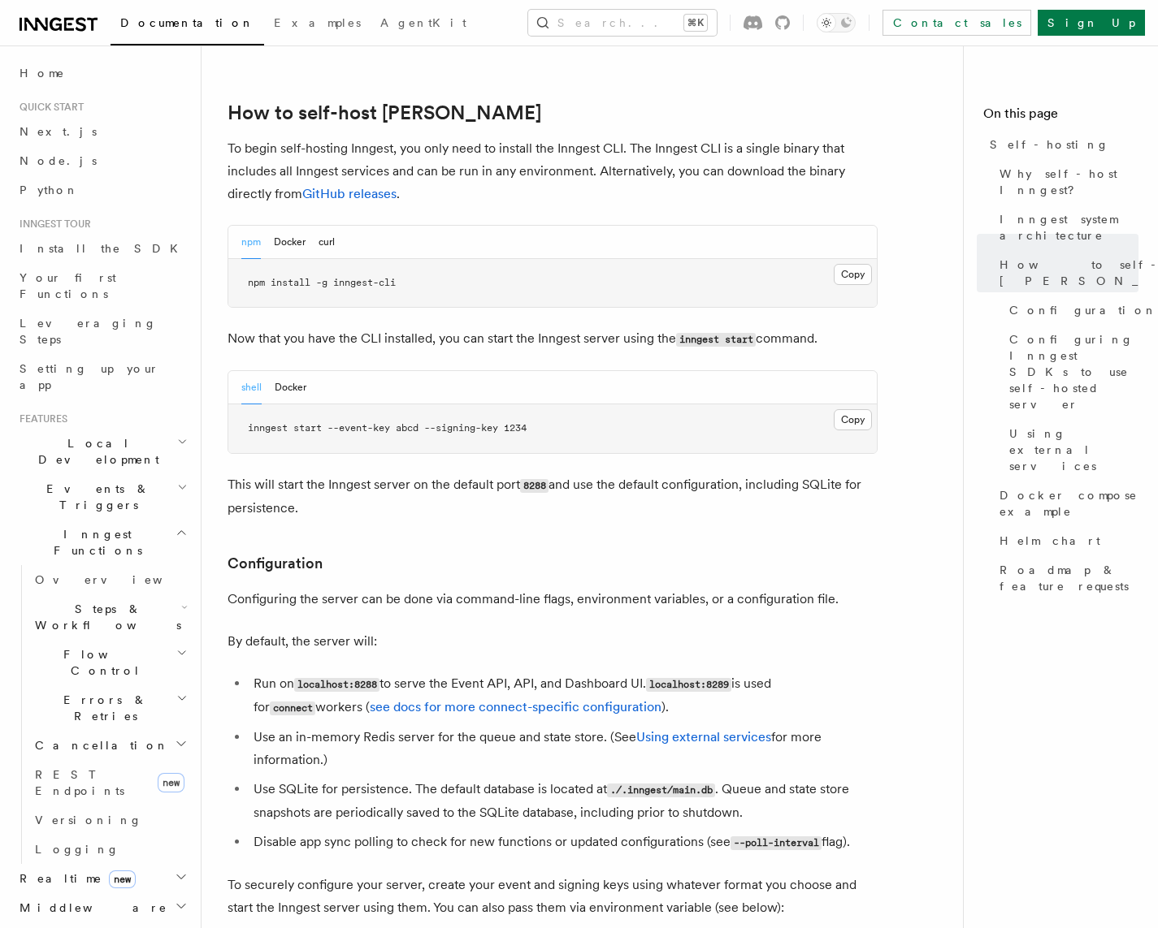
click at [790, 137] on p "To begin self-hosting Inngest, you only need to install the Inngest CLI. The In…" at bounding box center [552, 171] width 650 height 68
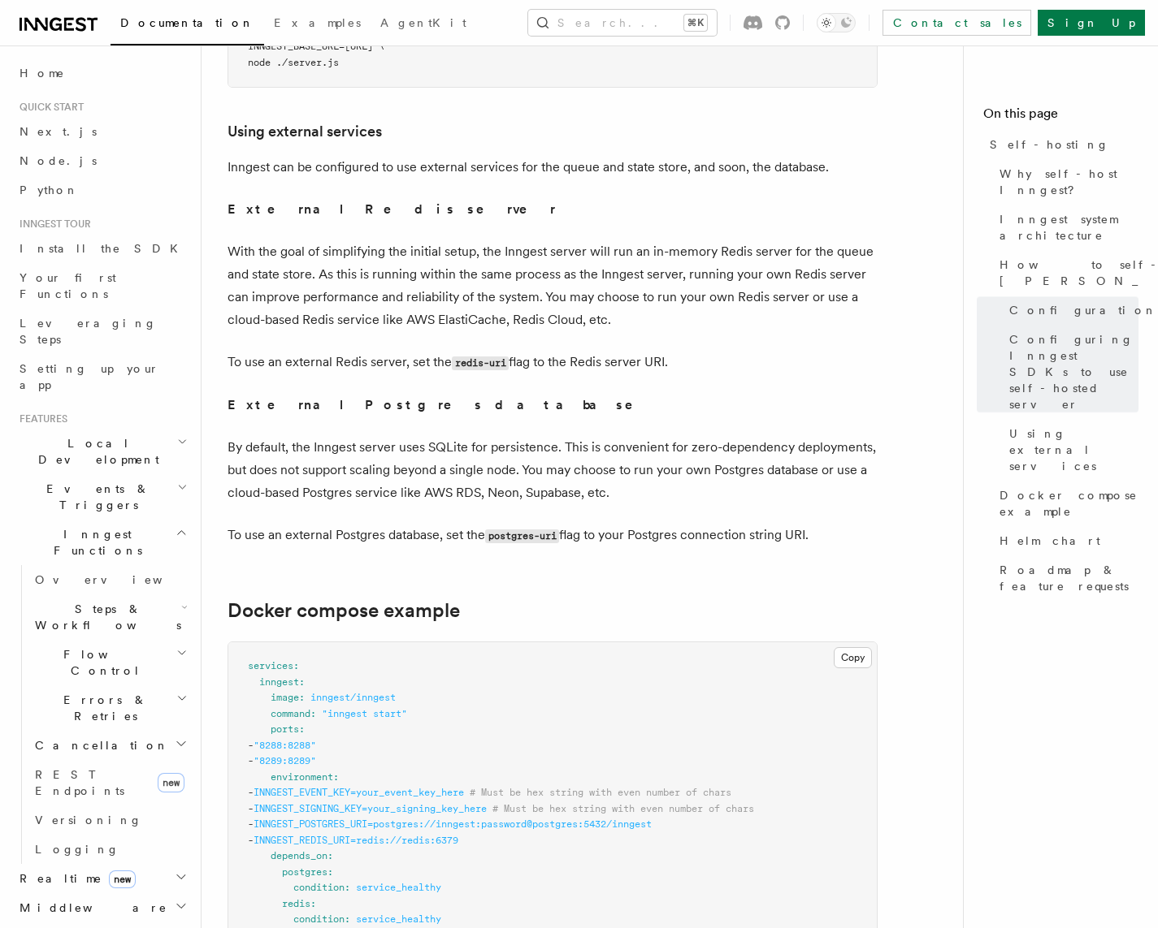
scroll to position [3843, 0]
